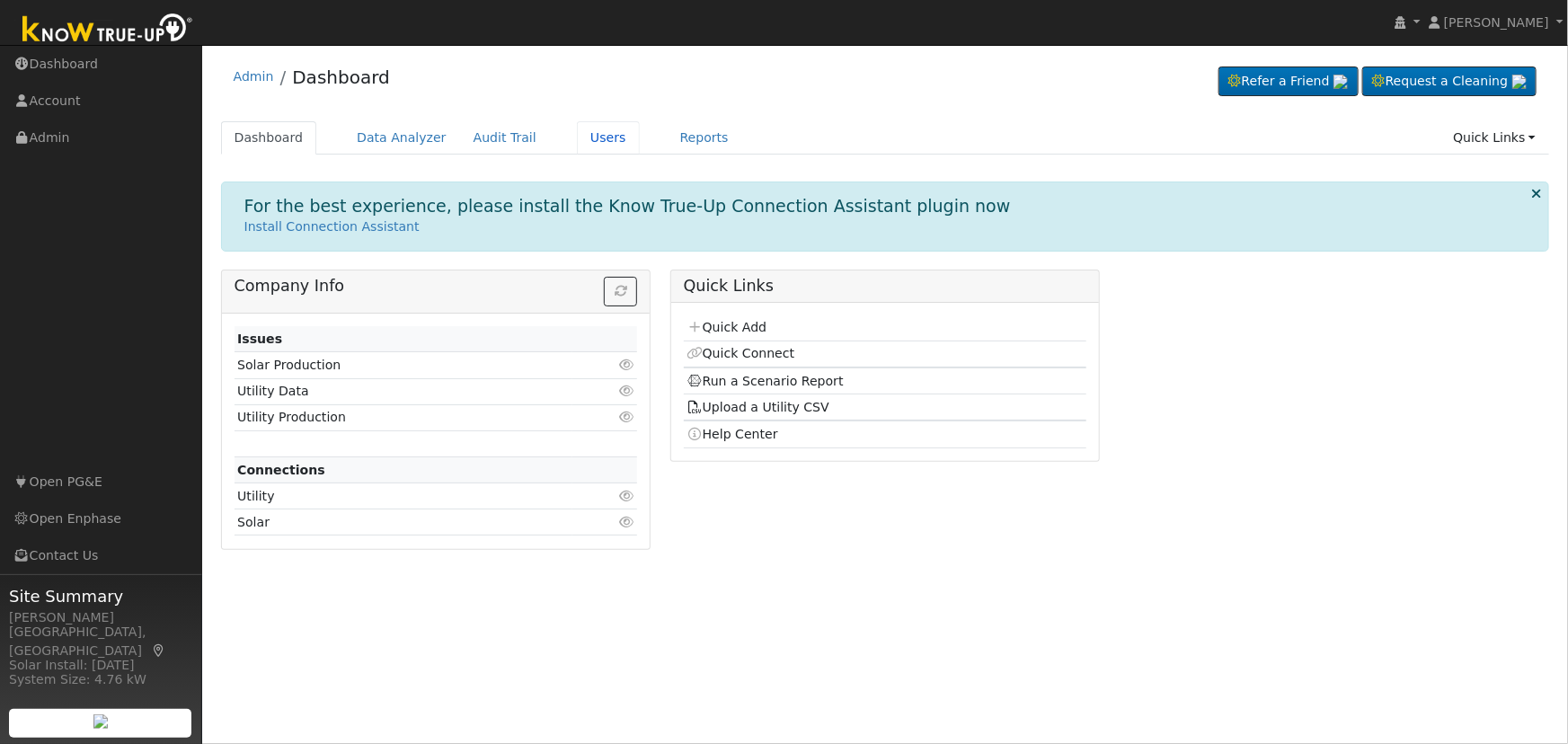
click at [577, 139] on link "Users" at bounding box center [608, 138] width 63 height 33
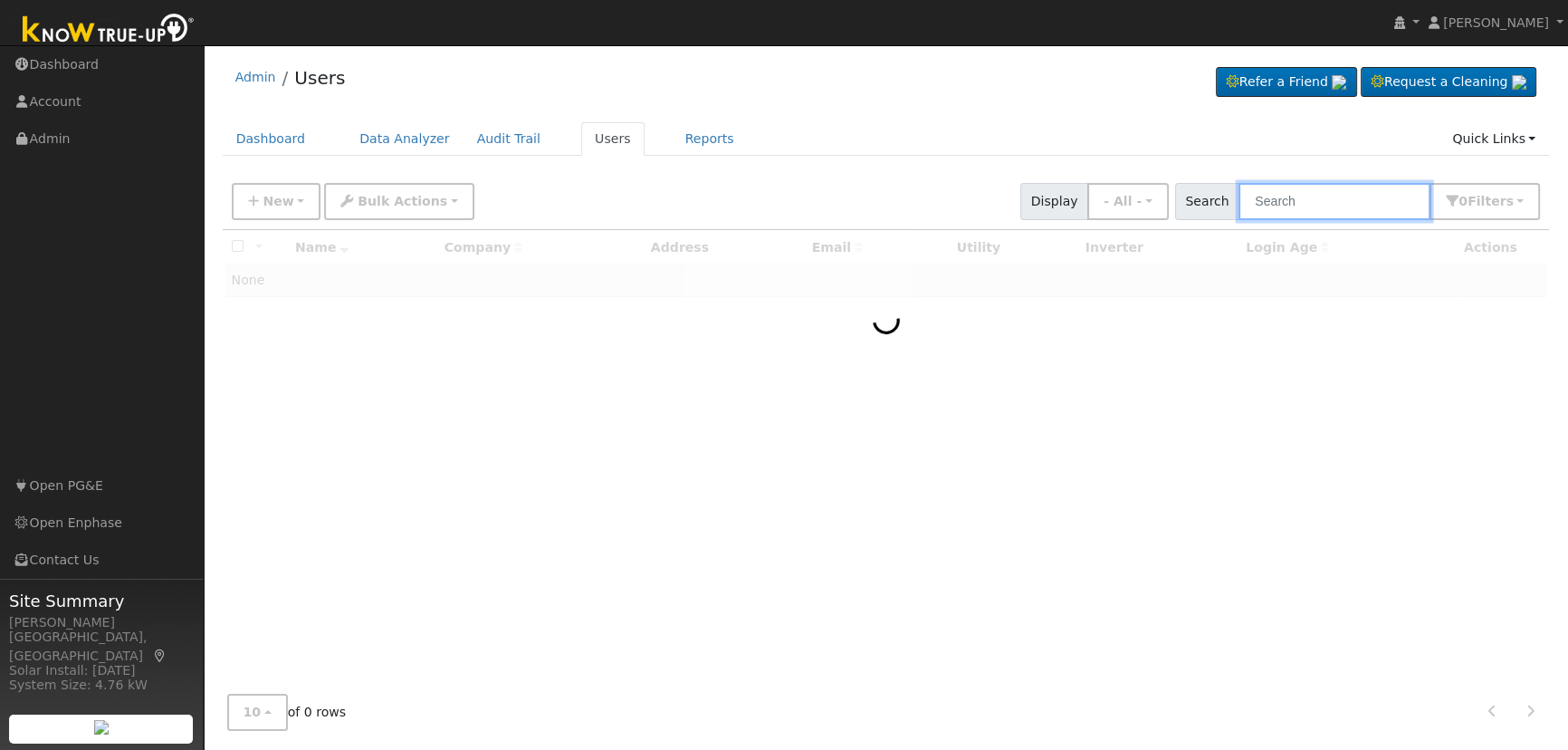
click at [1396, 203] on input "text" at bounding box center [1335, 201] width 192 height 37
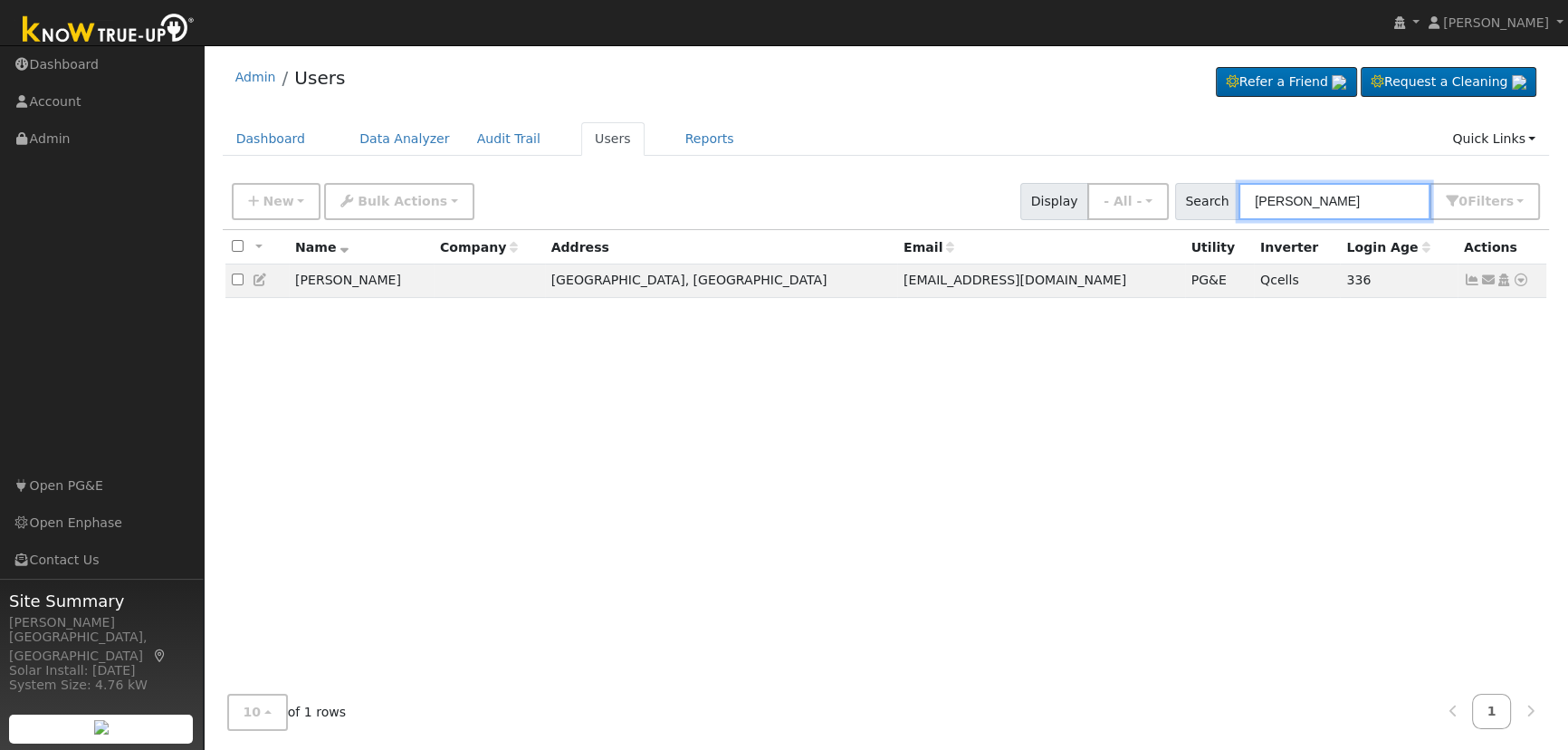
type input "[PERSON_NAME]"
click at [1505, 281] on icon at bounding box center [1504, 280] width 17 height 13
